Goal: Information Seeking & Learning: Learn about a topic

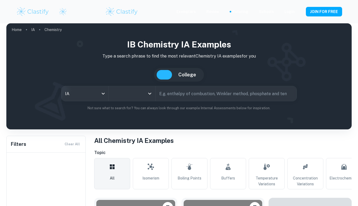
scroll to position [100, 0]
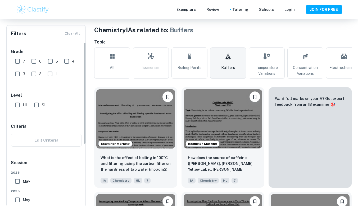
type input "Chemistry"
type input "Buffers"
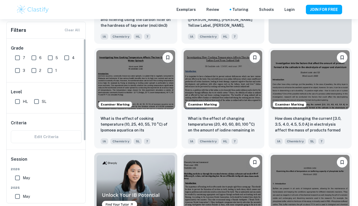
click at [19, 57] on input "7" at bounding box center [17, 57] width 11 height 11
checkbox input "true"
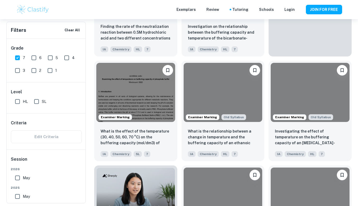
scroll to position [257, 0]
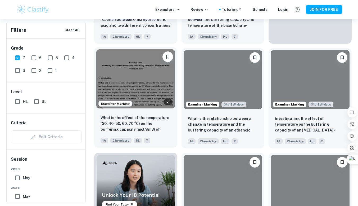
click at [143, 86] on img at bounding box center [135, 78] width 79 height 59
